Goal: Find specific page/section: Locate a particular part of the current website

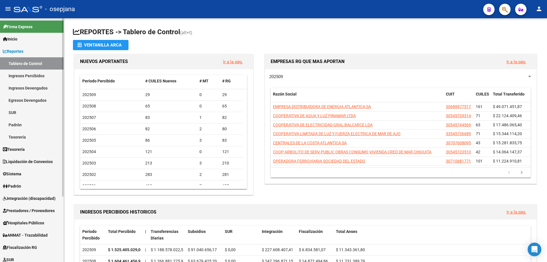
click at [34, 101] on link "Egresos Devengados" at bounding box center [32, 100] width 64 height 12
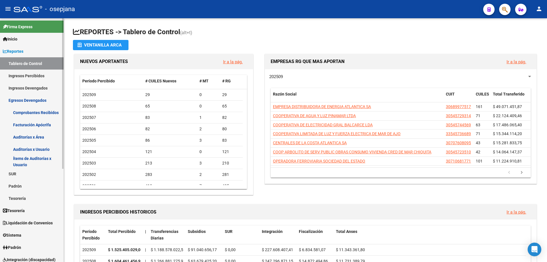
click at [28, 52] on link "Reportes" at bounding box center [32, 51] width 64 height 12
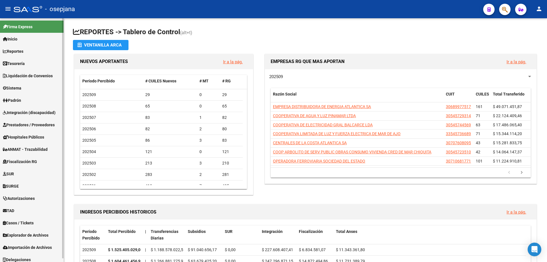
click at [27, 51] on link "Reportes" at bounding box center [32, 51] width 64 height 12
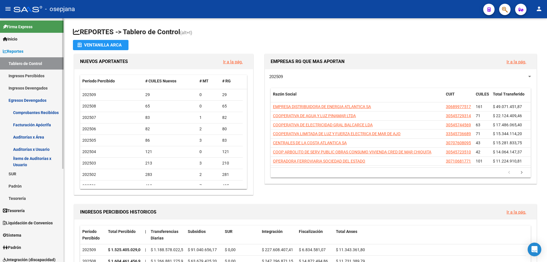
click at [31, 75] on link "Ingresos Percibidos" at bounding box center [32, 76] width 64 height 12
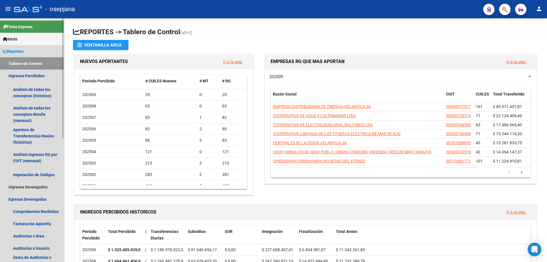
click at [30, 61] on link "Tablero de Control" at bounding box center [32, 63] width 64 height 12
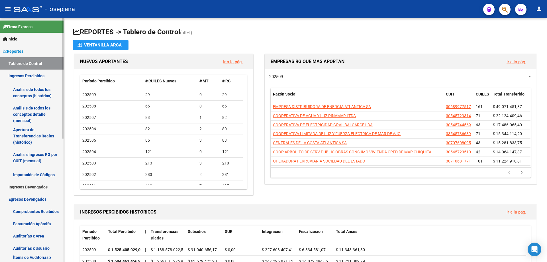
click at [23, 53] on span "Reportes" at bounding box center [13, 51] width 21 height 6
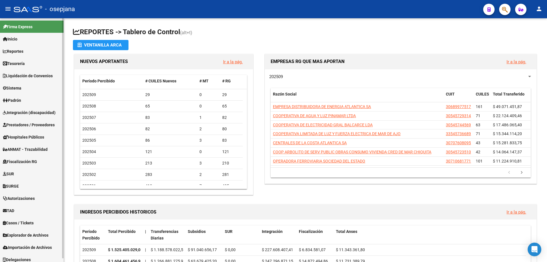
click at [23, 51] on span "Reportes" at bounding box center [13, 51] width 21 height 6
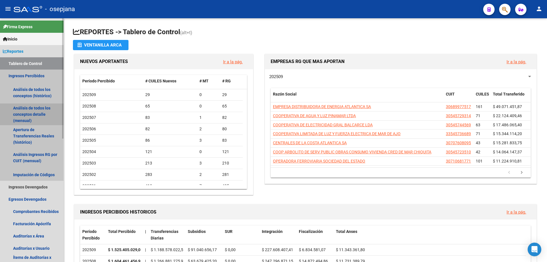
click at [29, 110] on link "Análisis de todos los conceptos detalle (mensual)" at bounding box center [32, 114] width 64 height 22
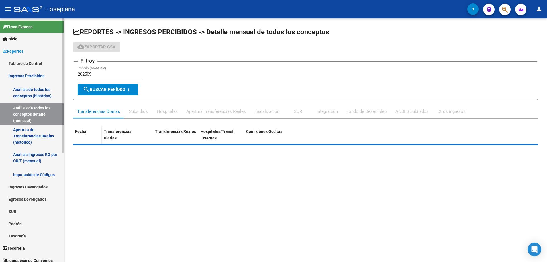
click at [35, 88] on link "Análisis de todos los conceptos (histórico)" at bounding box center [32, 93] width 64 height 22
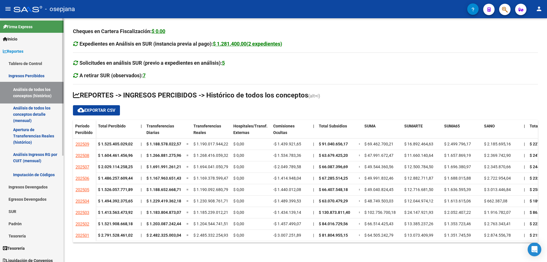
click at [25, 73] on link "Ingresos Percibidos" at bounding box center [32, 76] width 64 height 12
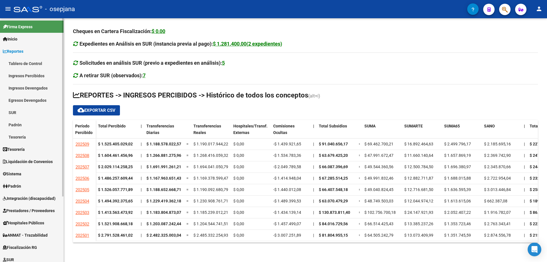
click at [15, 51] on span "Reportes" at bounding box center [13, 51] width 21 height 6
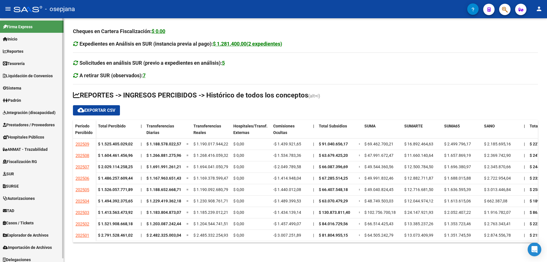
click at [23, 49] on span "Reportes" at bounding box center [13, 51] width 21 height 6
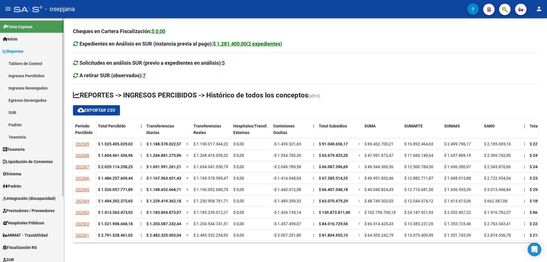
click at [29, 73] on link "Ingresos Percibidos" at bounding box center [32, 76] width 64 height 12
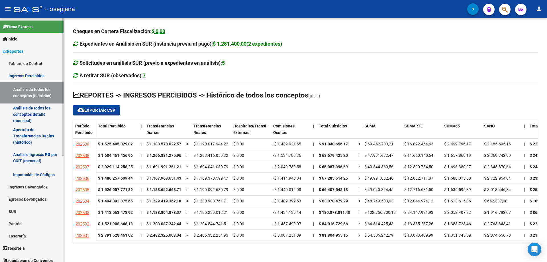
click at [29, 94] on link "Análisis de todos los conceptos (histórico)" at bounding box center [32, 93] width 64 height 22
click at [44, 112] on link "Análisis de todos los conceptos detalle (mensual)" at bounding box center [32, 114] width 64 height 22
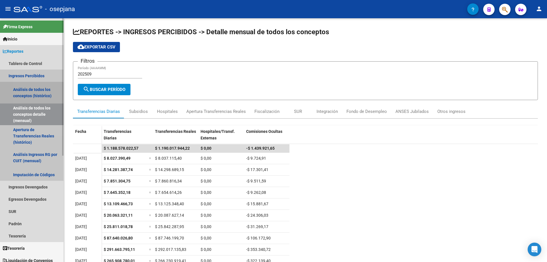
click at [40, 90] on link "Análisis de todos los conceptos (histórico)" at bounding box center [32, 93] width 64 height 22
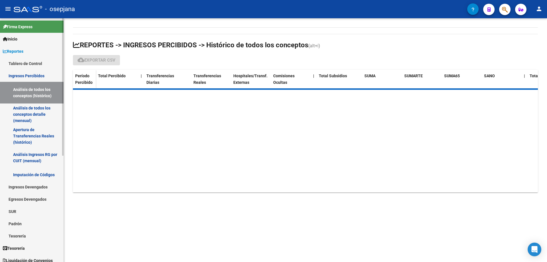
click at [38, 74] on link "Ingresos Percibidos" at bounding box center [32, 76] width 64 height 12
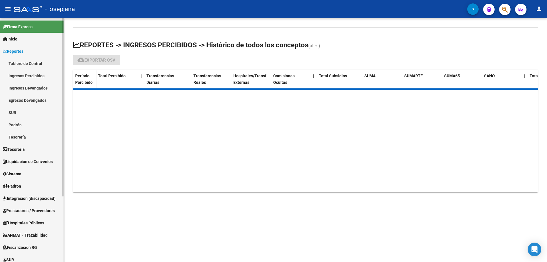
click at [36, 89] on link "Ingresos Devengados" at bounding box center [32, 88] width 64 height 12
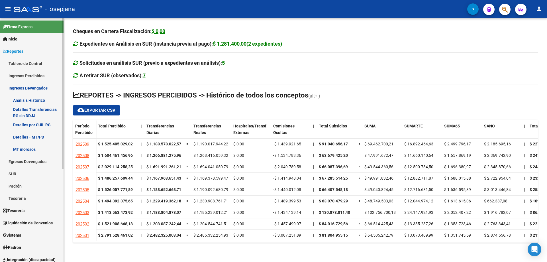
click at [40, 98] on link "Análisis Histórico" at bounding box center [32, 100] width 64 height 12
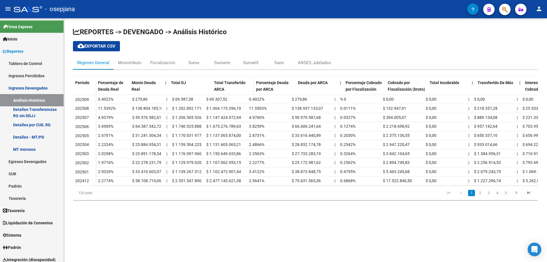
drag, startPoint x: 203, startPoint y: 85, endPoint x: 213, endPoint y: 85, distance: 9.7
click at [213, 85] on div "Porcentaje de Deuda Real Monto Deuda Real | Total DJ Total Transferido ARCA Por…" at bounding box center [381, 89] width 570 height 24
